Goal: Find specific page/section: Find specific page/section

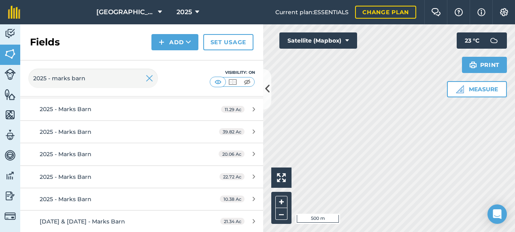
scroll to position [162, 0]
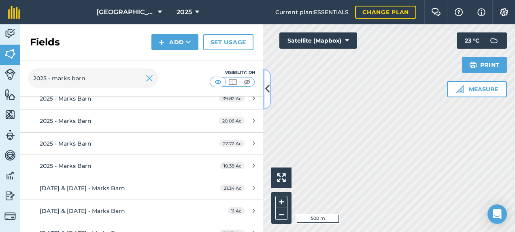
click at [268, 89] on icon at bounding box center [267, 89] width 4 height 14
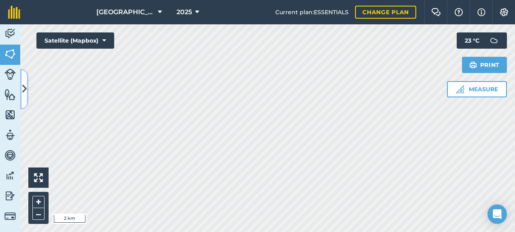
click at [28, 88] on button at bounding box center [24, 89] width 8 height 40
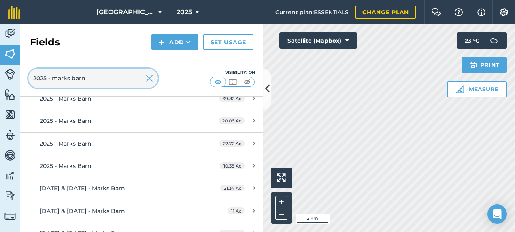
click at [33, 76] on input "2025 - marks barn" at bounding box center [93, 77] width 130 height 19
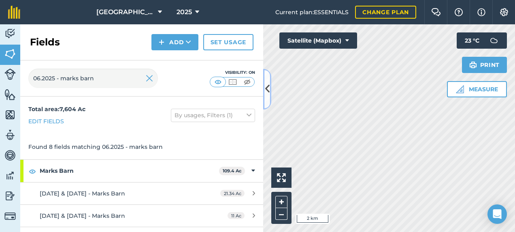
click at [267, 92] on icon at bounding box center [267, 89] width 4 height 14
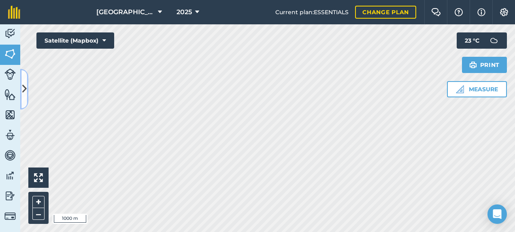
click at [21, 83] on button at bounding box center [24, 89] width 8 height 40
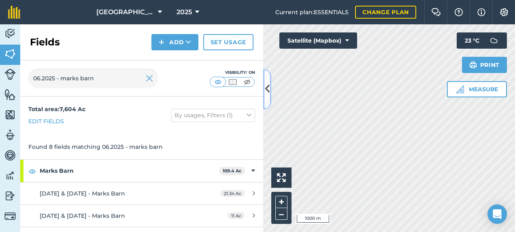
click at [266, 90] on icon at bounding box center [267, 89] width 4 height 14
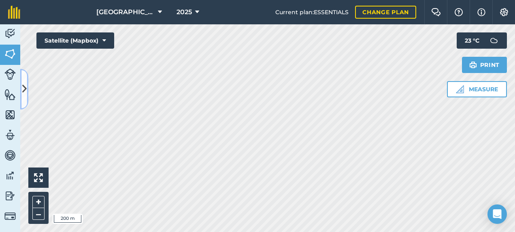
click at [26, 87] on icon at bounding box center [24, 89] width 4 height 14
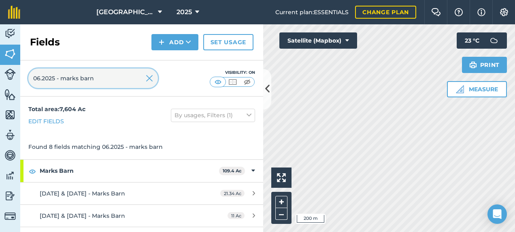
click at [41, 77] on input "06.2025 - marks barn" at bounding box center [93, 77] width 130 height 19
drag, startPoint x: 43, startPoint y: 76, endPoint x: 25, endPoint y: 75, distance: 17.9
click at [25, 75] on div "06.2025 - marks barn Visibility: On" at bounding box center [141, 78] width 243 height 36
drag, startPoint x: 51, startPoint y: 77, endPoint x: 102, endPoint y: 68, distance: 51.8
click at [102, 68] on div "2025 - marks barn Visibility: On" at bounding box center [141, 78] width 243 height 36
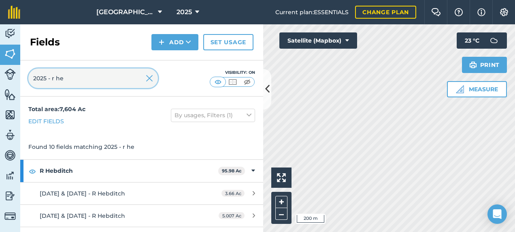
type input "2025 - r he"
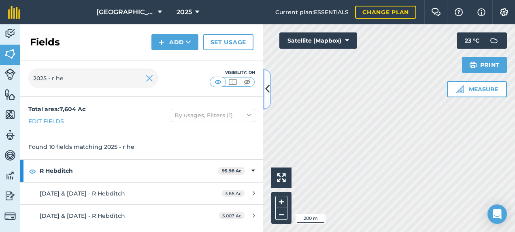
click at [266, 92] on icon at bounding box center [267, 89] width 4 height 14
